Goal: Transaction & Acquisition: Obtain resource

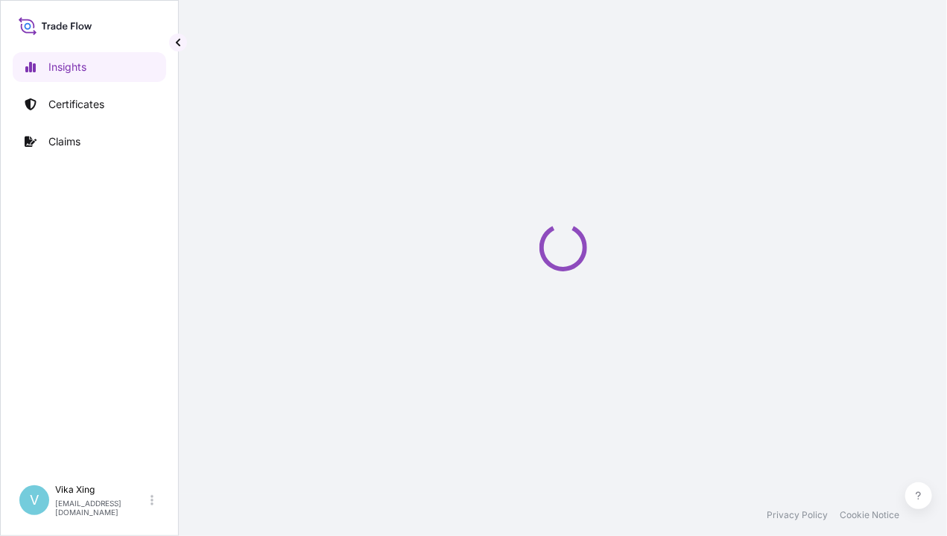
select select "2025"
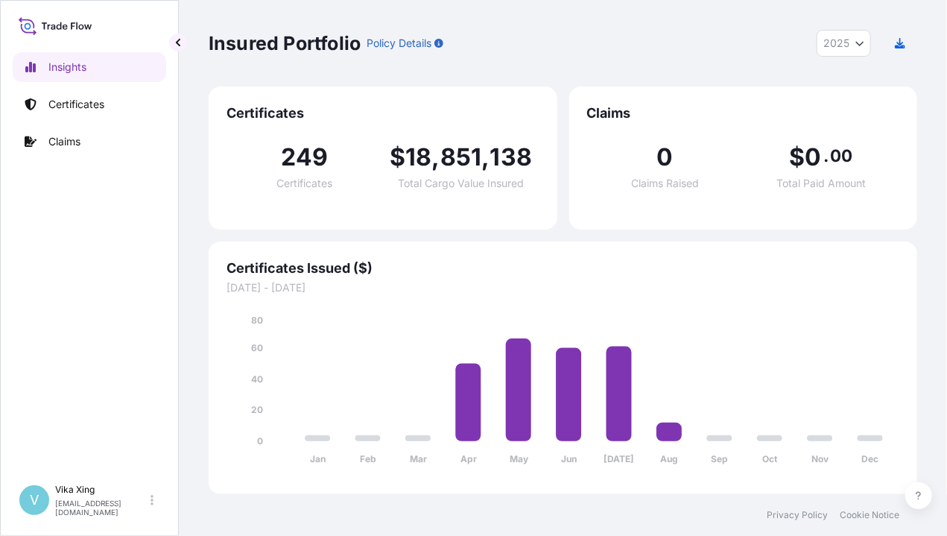
drag, startPoint x: 932, startPoint y: 238, endPoint x: 923, endPoint y: 242, distance: 10.0
click at [932, 238] on div "Insured Portfolio Policy Details 2025 2025 2024 2023 2022 Certificates 249 Cert…" at bounding box center [563, 247] width 768 height 494
click at [73, 100] on p "Certificates" at bounding box center [76, 104] width 56 height 15
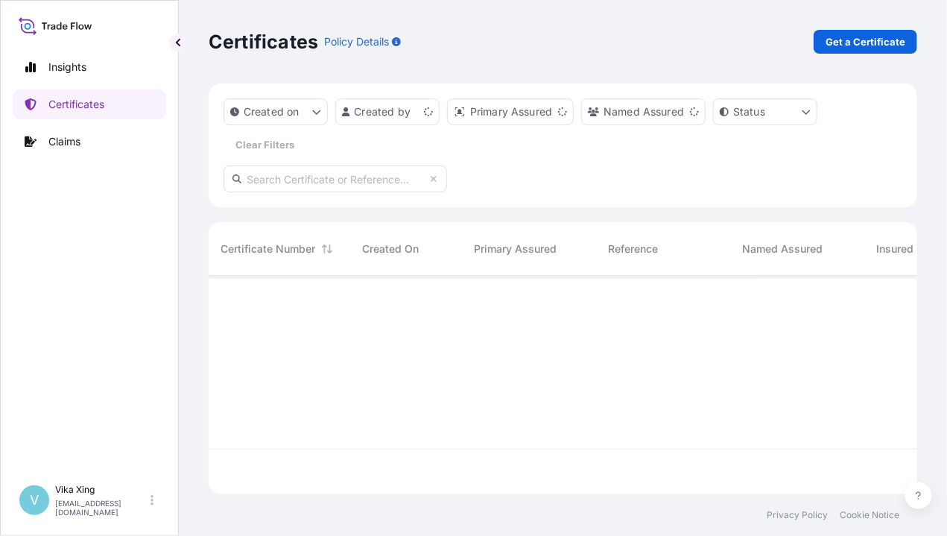
scroll to position [215, 698]
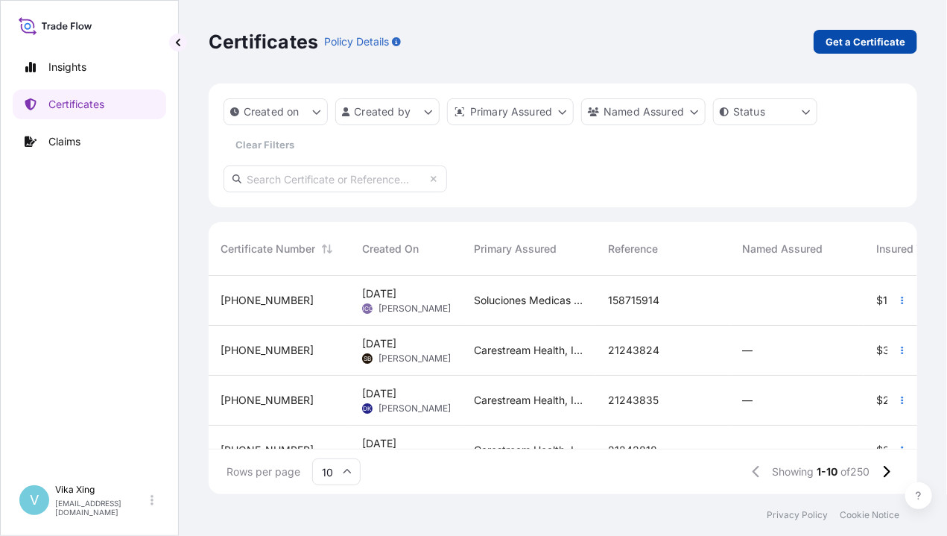
click at [881, 37] on p "Get a Certificate" at bounding box center [866, 41] width 80 height 15
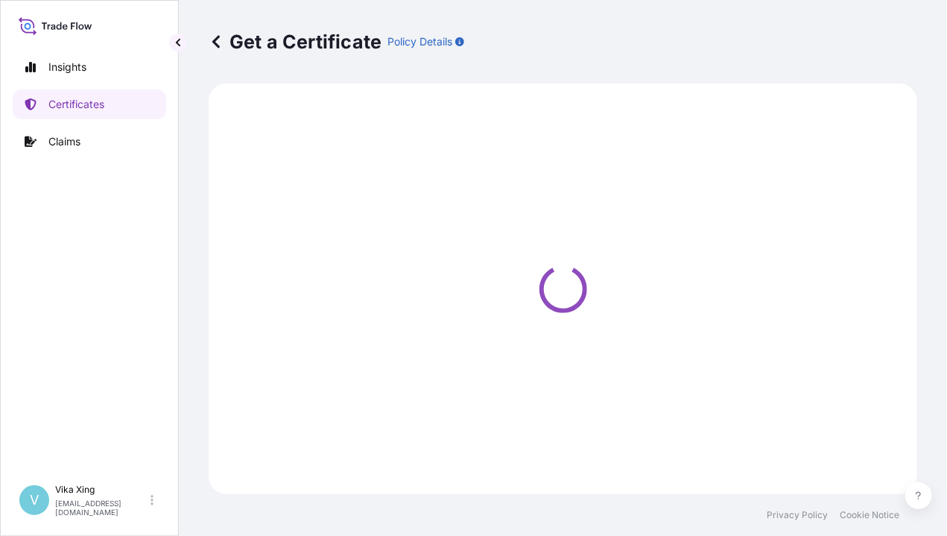
select select "Barge"
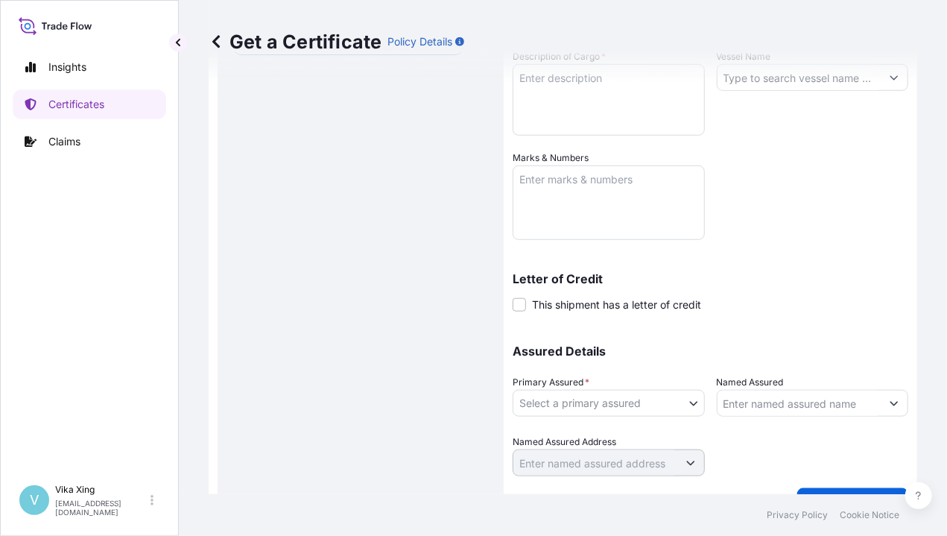
scroll to position [432, 0]
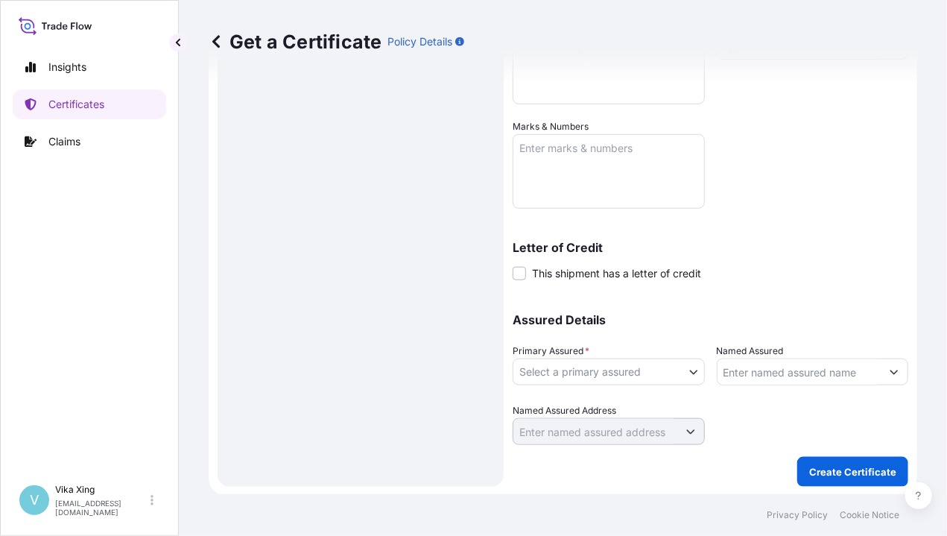
click at [689, 375] on body "Insights Certificates Claims V Vika Xing [EMAIL_ADDRESS][DOMAIN_NAME] Get a Cer…" at bounding box center [473, 268] width 947 height 536
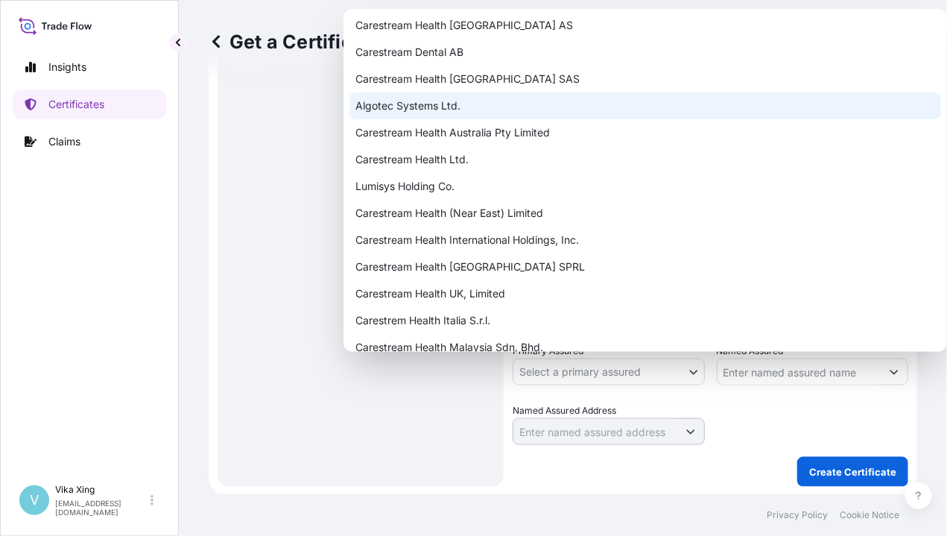
scroll to position [0, 0]
